Goal: Navigation & Orientation: Understand site structure

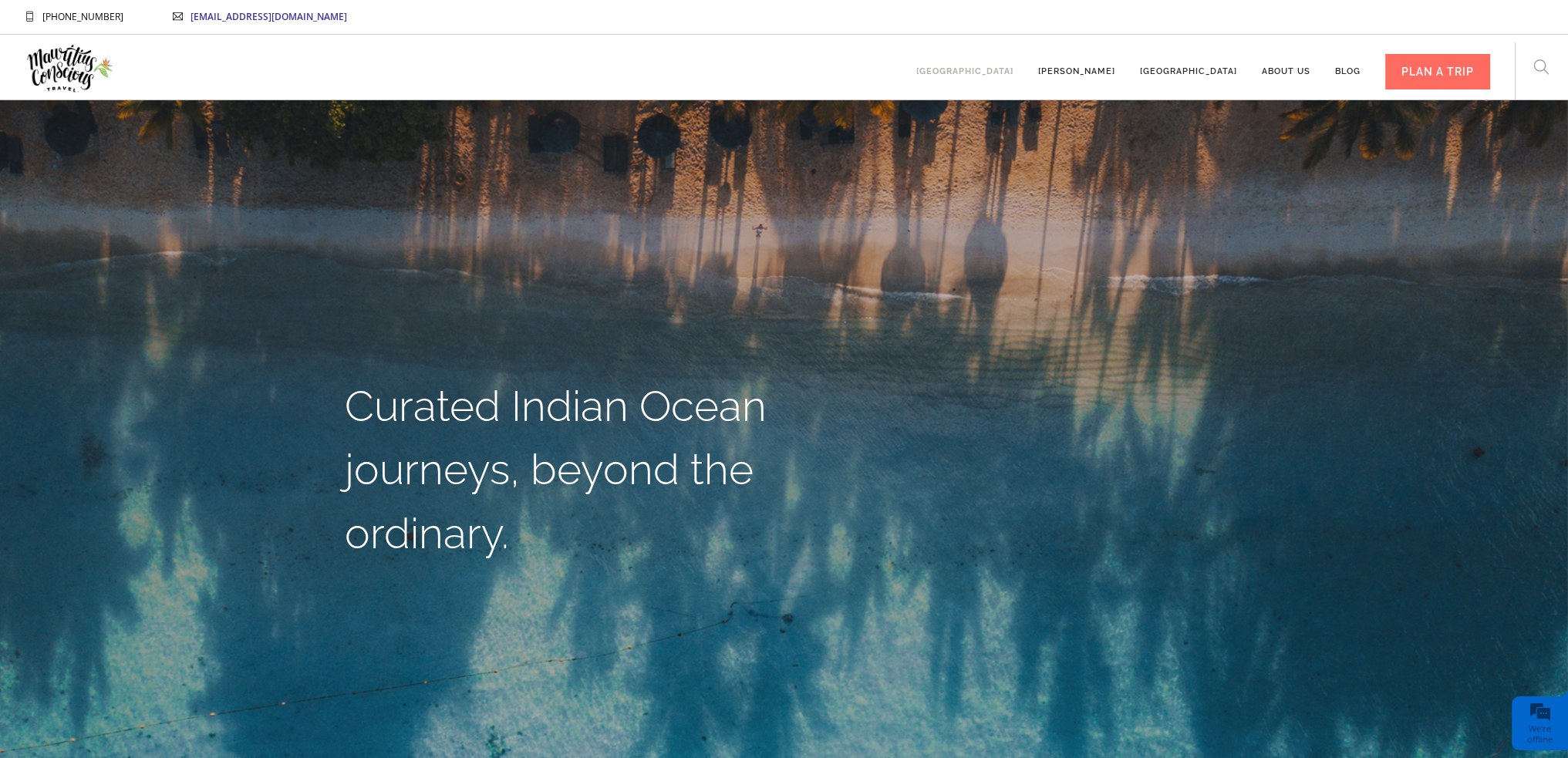
click at [1014, 76] on link "[GEOGRAPHIC_DATA]" at bounding box center [964, 63] width 97 height 42
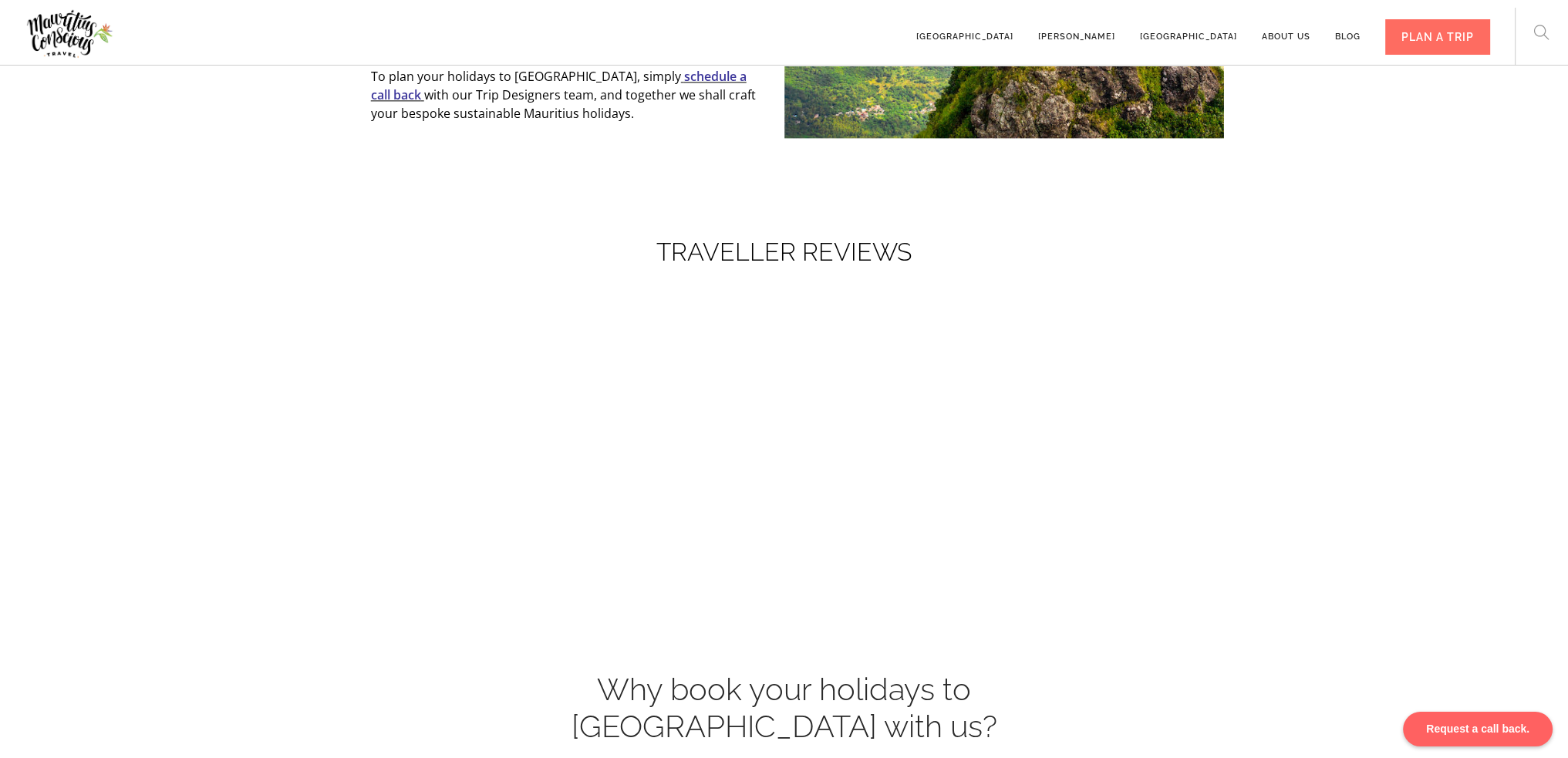
scroll to position [2698, 0]
click at [1287, 34] on link "About us" at bounding box center [1286, 29] width 49 height 42
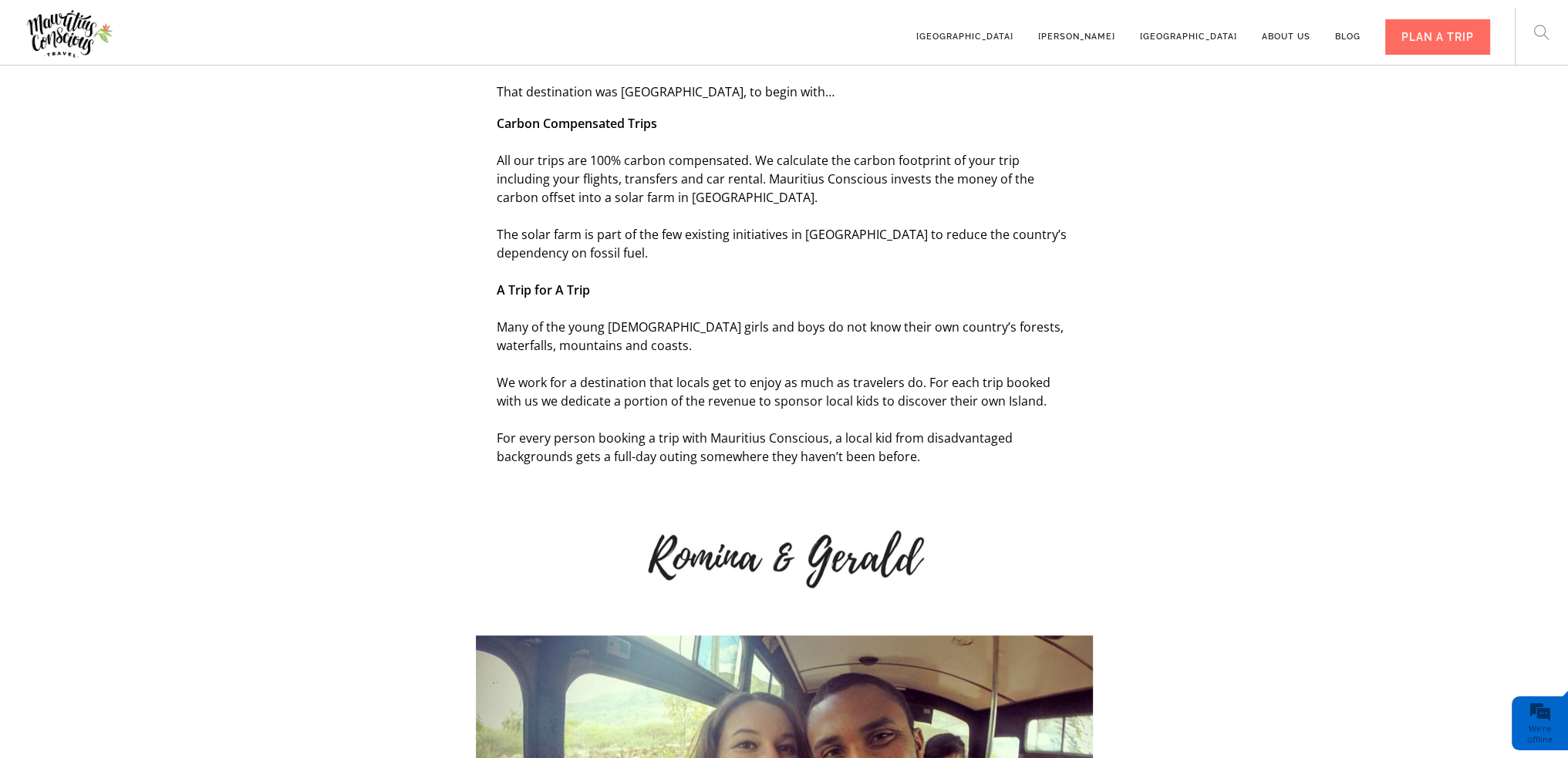
scroll to position [1110, 0]
